Goal: Transaction & Acquisition: Download file/media

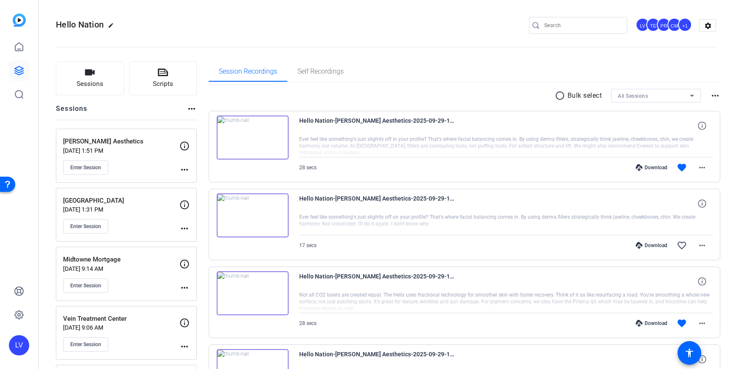
click at [153, 160] on div "Enter Session" at bounding box center [121, 167] width 116 height 14
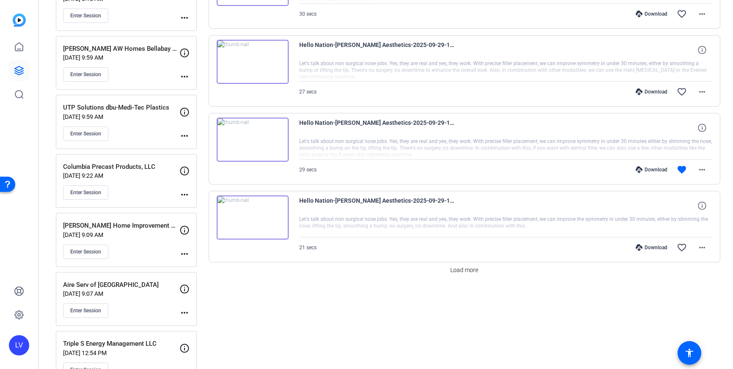
scroll to position [727, 0]
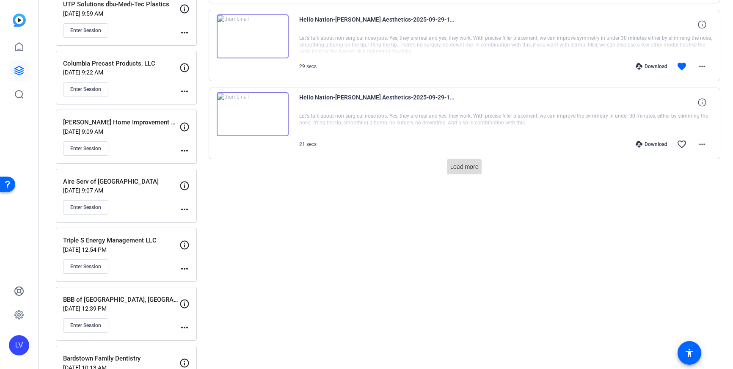
click at [473, 169] on span "Load more" at bounding box center [464, 166] width 28 height 9
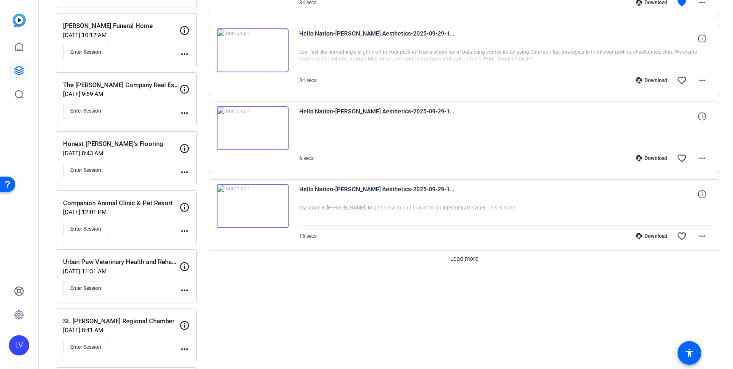
scroll to position [1611, 0]
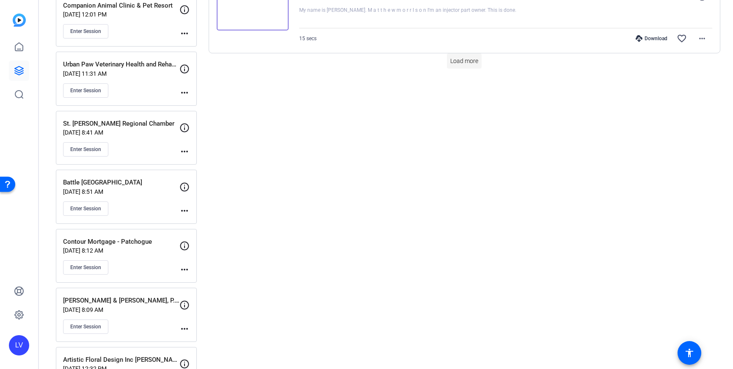
click at [462, 66] on span at bounding box center [464, 61] width 35 height 20
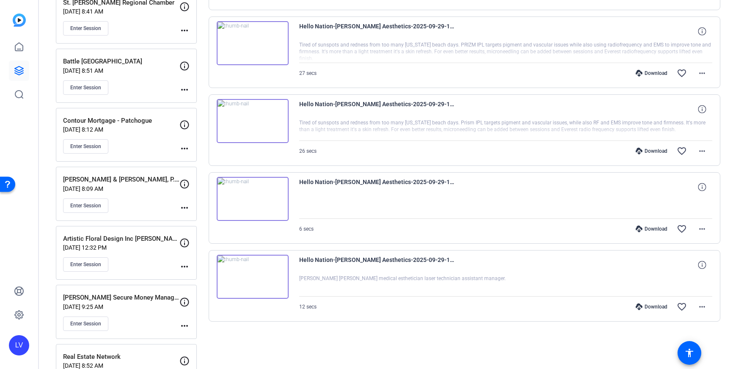
scroll to position [1903, 0]
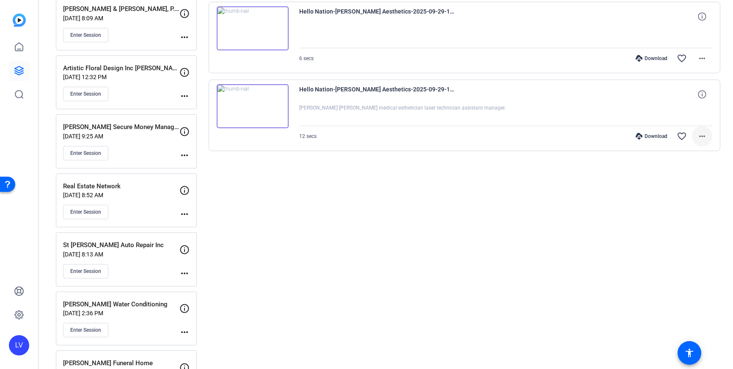
click at [708, 139] on span at bounding box center [702, 136] width 20 height 20
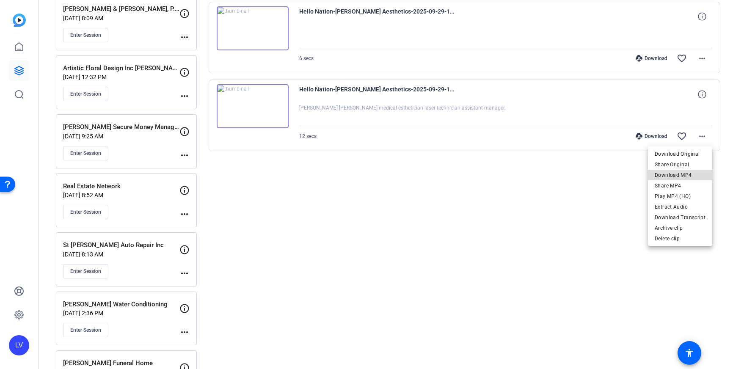
click at [687, 175] on span "Download MP4" at bounding box center [679, 175] width 51 height 10
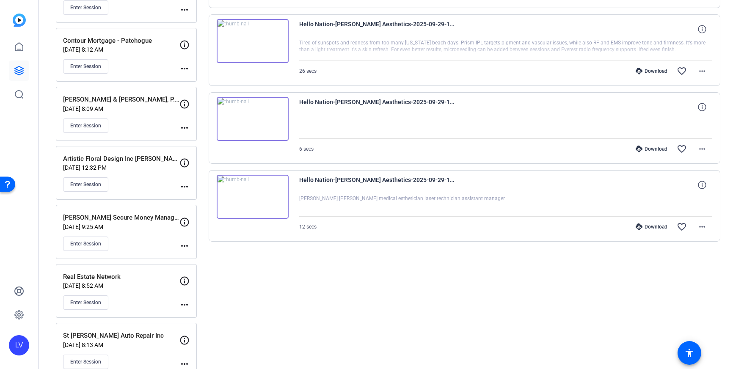
scroll to position [1809, 0]
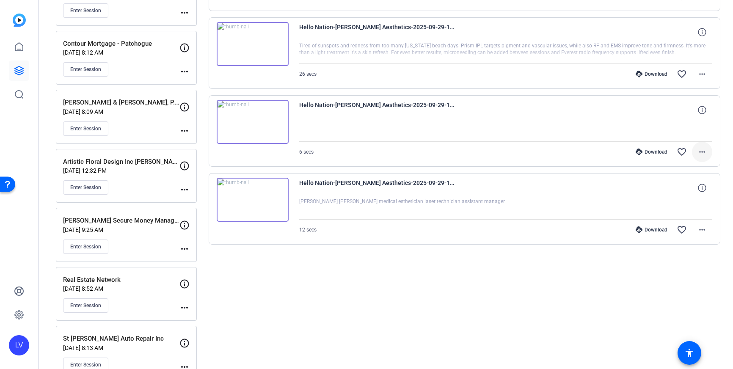
click at [707, 155] on span at bounding box center [702, 152] width 20 height 20
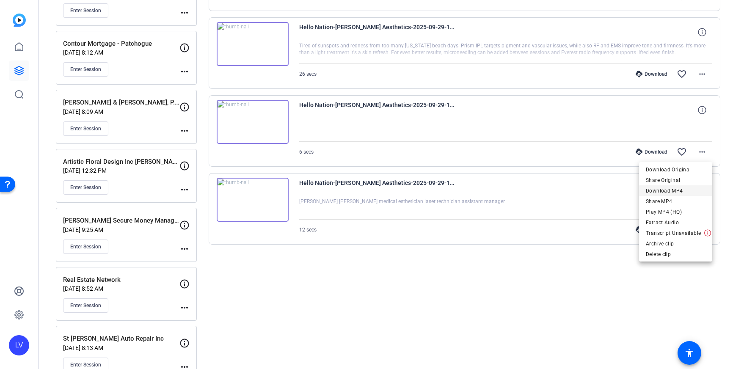
click at [688, 192] on span "Download MP4" at bounding box center [675, 191] width 60 height 10
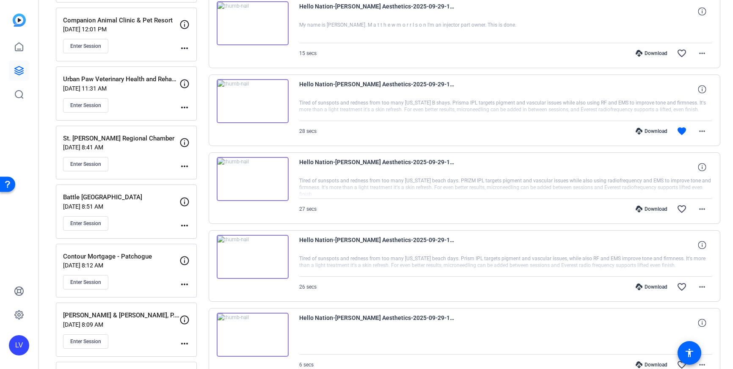
scroll to position [1595, 0]
click at [700, 207] on mat-icon "more_horiz" at bounding box center [702, 210] width 10 height 10
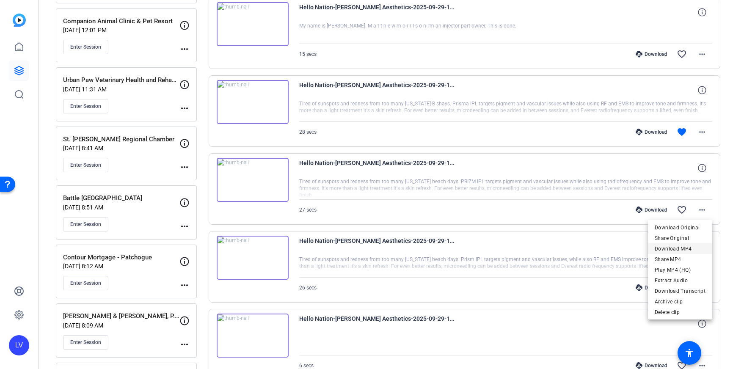
click at [690, 248] on span "Download MP4" at bounding box center [679, 249] width 51 height 10
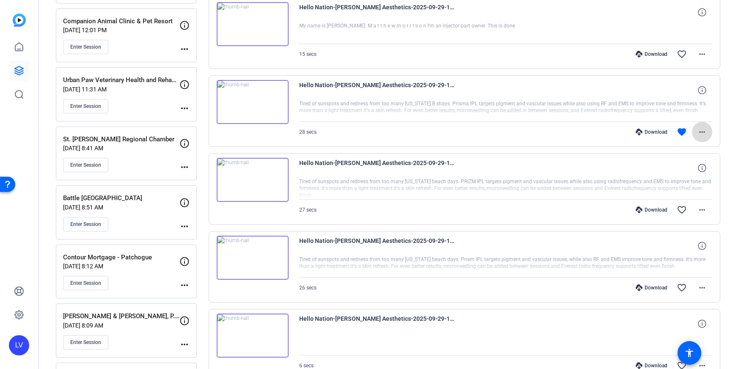
click at [700, 137] on span at bounding box center [702, 132] width 20 height 20
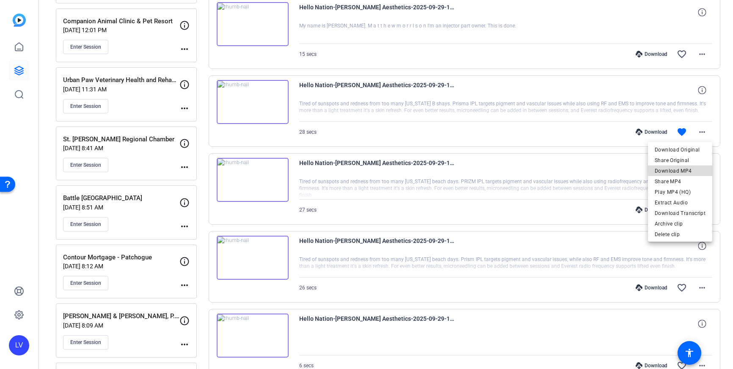
click at [694, 168] on span "Download MP4" at bounding box center [679, 171] width 51 height 10
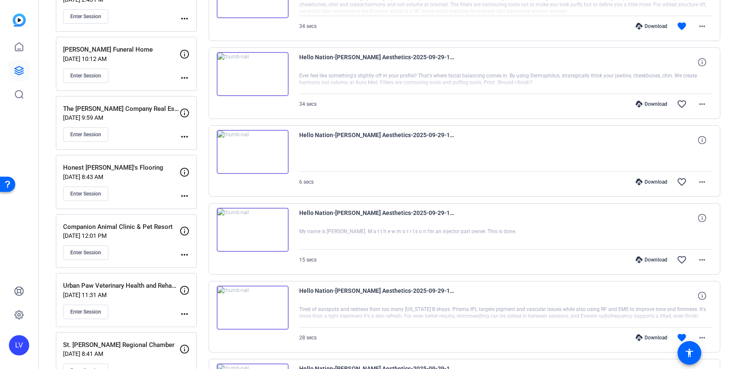
scroll to position [1387, 0]
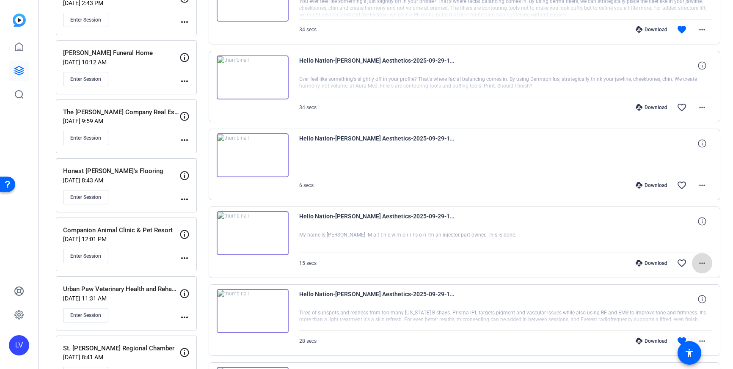
click at [700, 265] on mat-icon "more_horiz" at bounding box center [702, 263] width 10 height 10
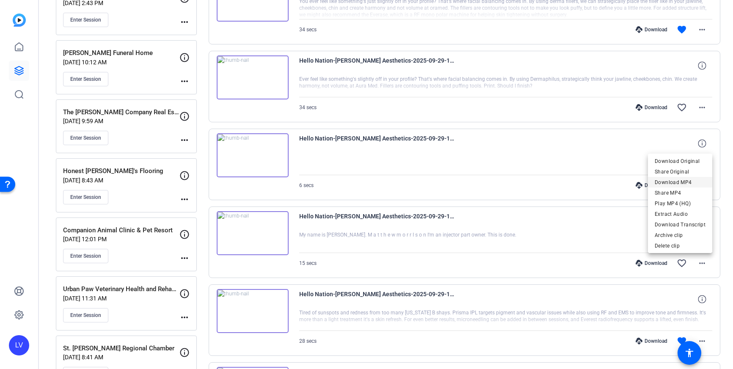
click at [686, 184] on span "Download MP4" at bounding box center [679, 182] width 51 height 10
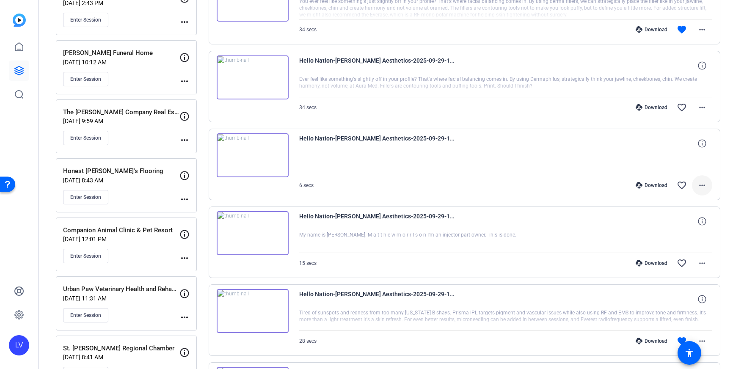
click at [699, 183] on mat-icon "more_horiz" at bounding box center [702, 185] width 10 height 10
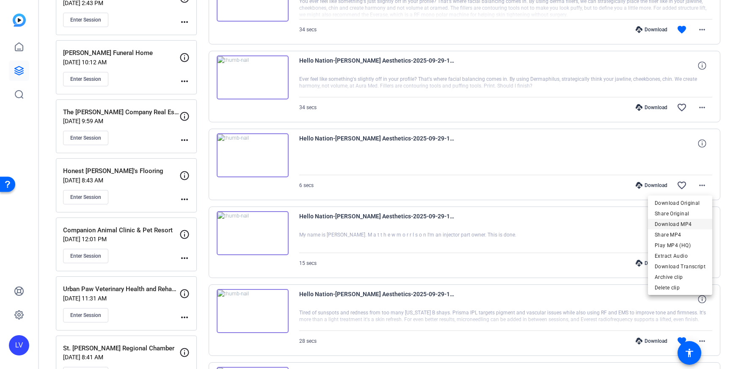
click at [687, 222] on span "Download MP4" at bounding box center [679, 224] width 51 height 10
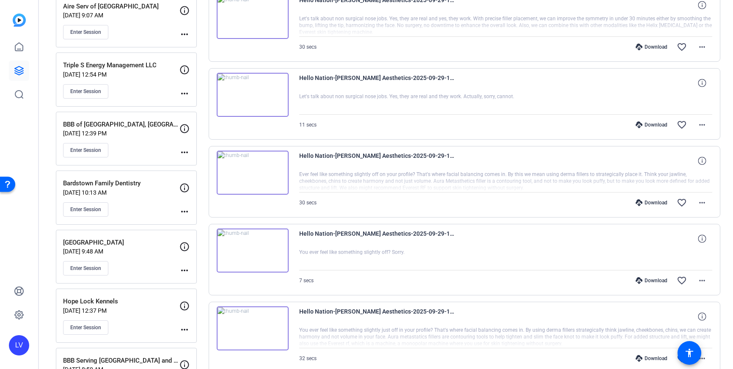
scroll to position [903, 0]
click at [698, 198] on mat-icon "more_horiz" at bounding box center [702, 202] width 10 height 10
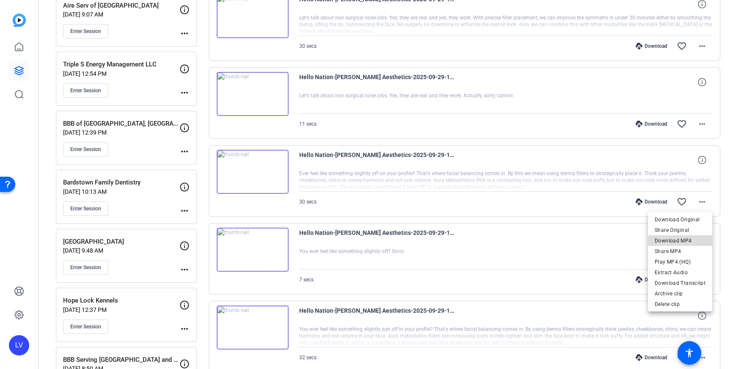
click at [687, 236] on span "Download MP4" at bounding box center [679, 241] width 51 height 10
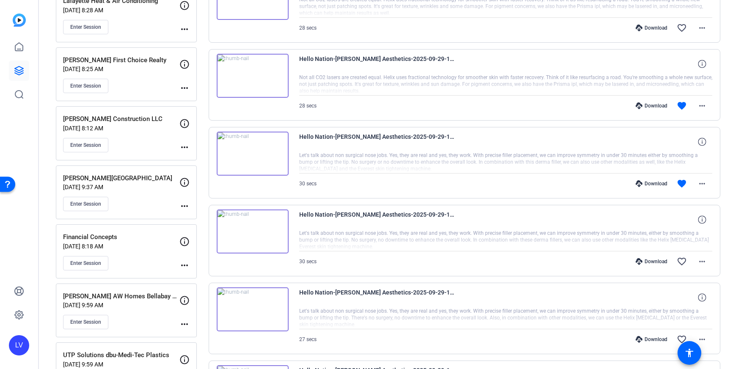
scroll to position [0, 0]
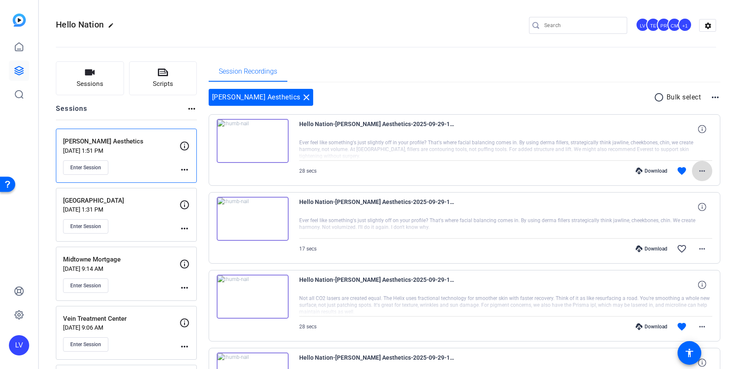
click at [698, 165] on span at bounding box center [702, 171] width 20 height 20
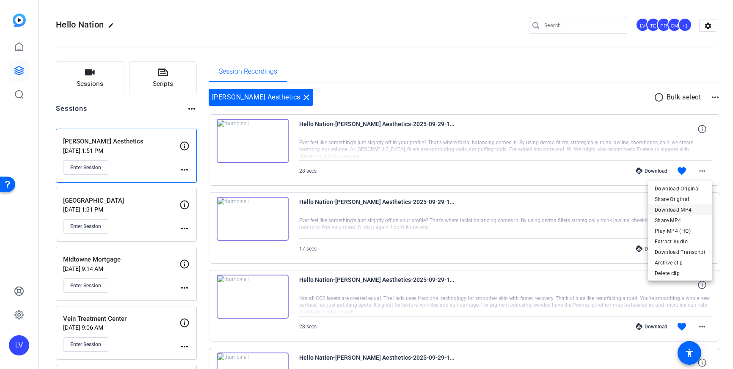
click at [683, 211] on span "Download MP4" at bounding box center [679, 210] width 51 height 10
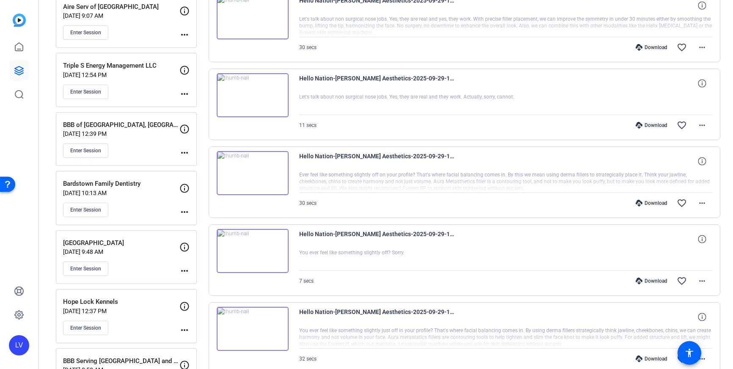
scroll to position [903, 0]
